Goal: Transaction & Acquisition: Purchase product/service

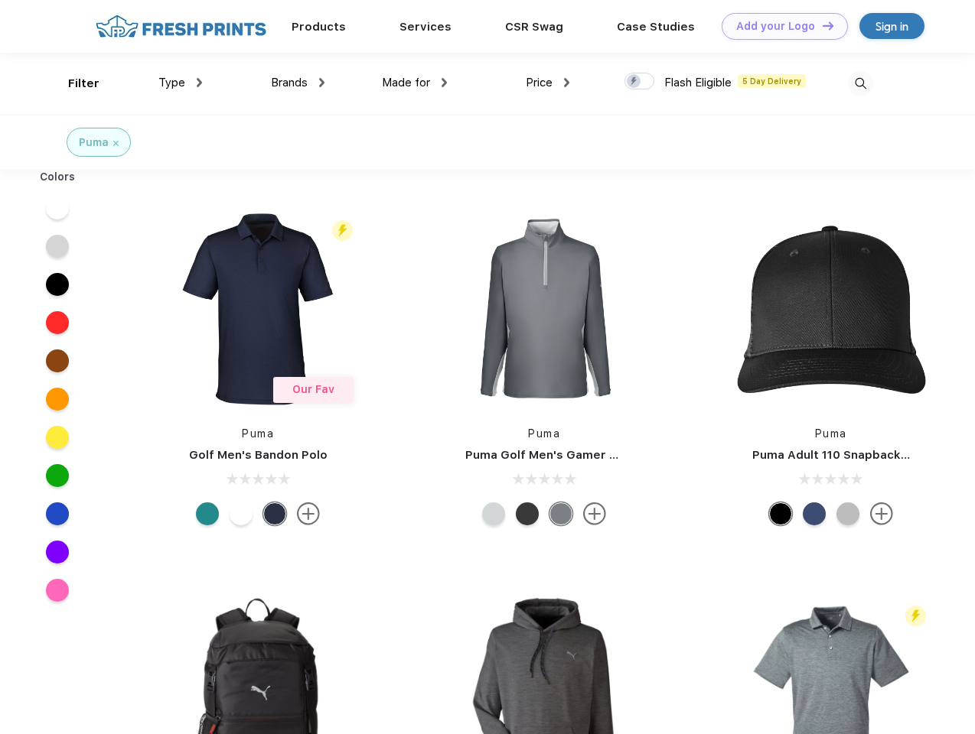
scroll to position [1, 0]
click at [779, 26] on link "Add your Logo Design Tool" at bounding box center [784, 26] width 126 height 27
click at [0, 0] on div "Design Tool" at bounding box center [0, 0] width 0 height 0
click at [821, 25] on link "Add your Logo Design Tool" at bounding box center [784, 26] width 126 height 27
click at [73, 83] on div "Filter" at bounding box center [83, 84] width 31 height 18
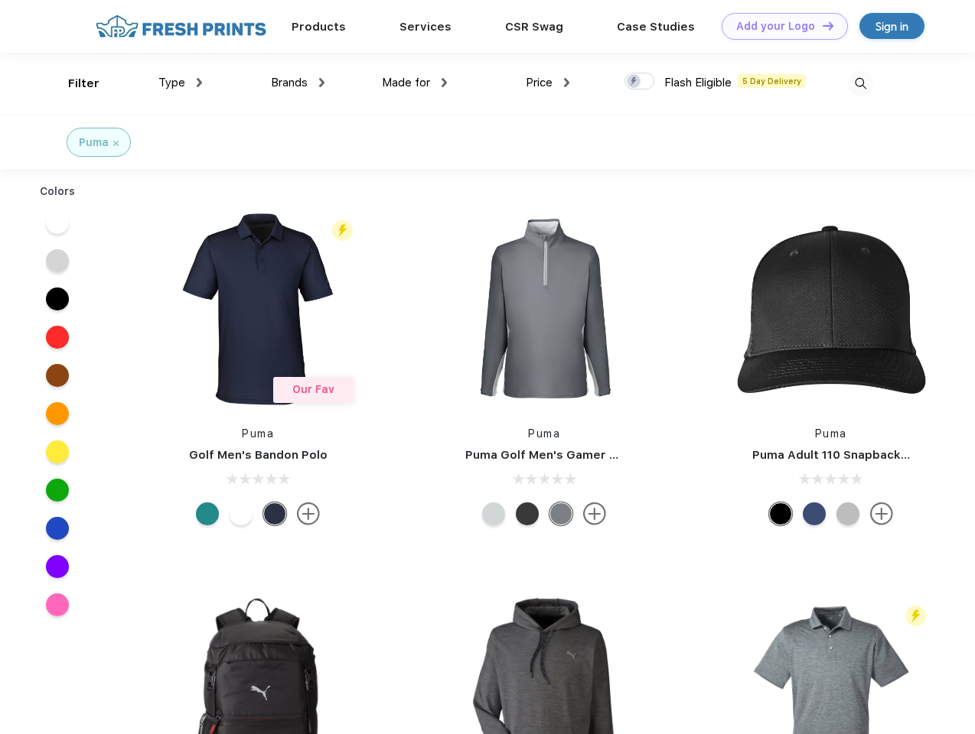
click at [181, 83] on span "Type" at bounding box center [171, 83] width 27 height 14
click at [298, 83] on span "Brands" at bounding box center [289, 83] width 37 height 14
click at [415, 83] on span "Made for" at bounding box center [406, 83] width 48 height 14
click at [548, 83] on span "Price" at bounding box center [538, 83] width 27 height 14
click at [639, 82] on div at bounding box center [639, 81] width 30 height 17
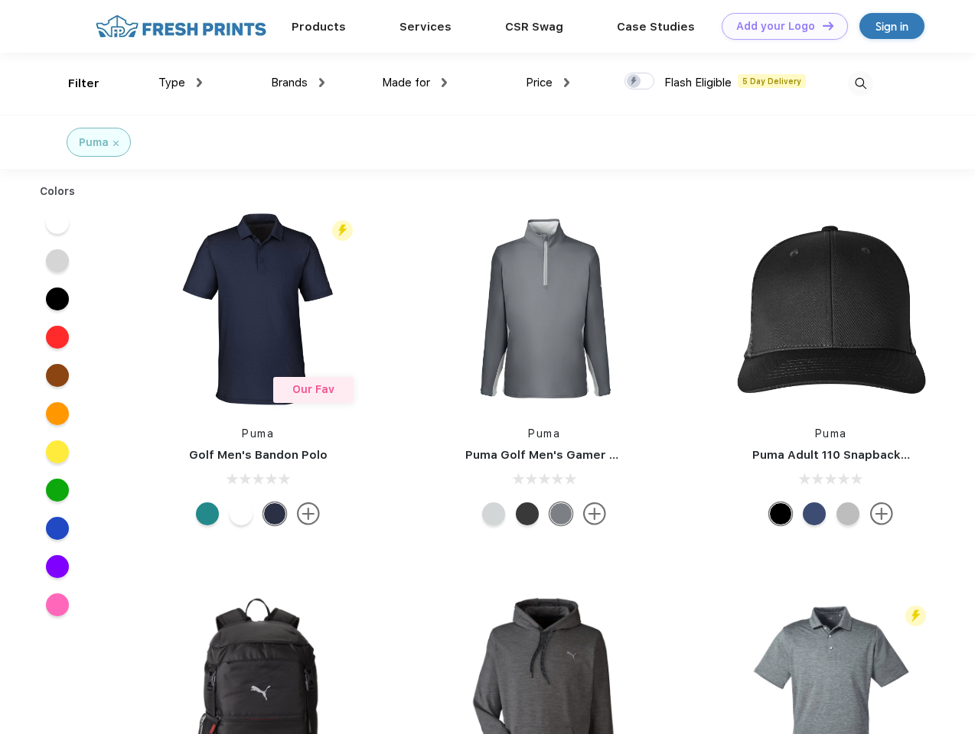
click at [634, 82] on input "checkbox" at bounding box center [629, 77] width 10 height 10
click at [860, 83] on img at bounding box center [860, 83] width 25 height 25
